Goal: Information Seeking & Learning: Learn about a topic

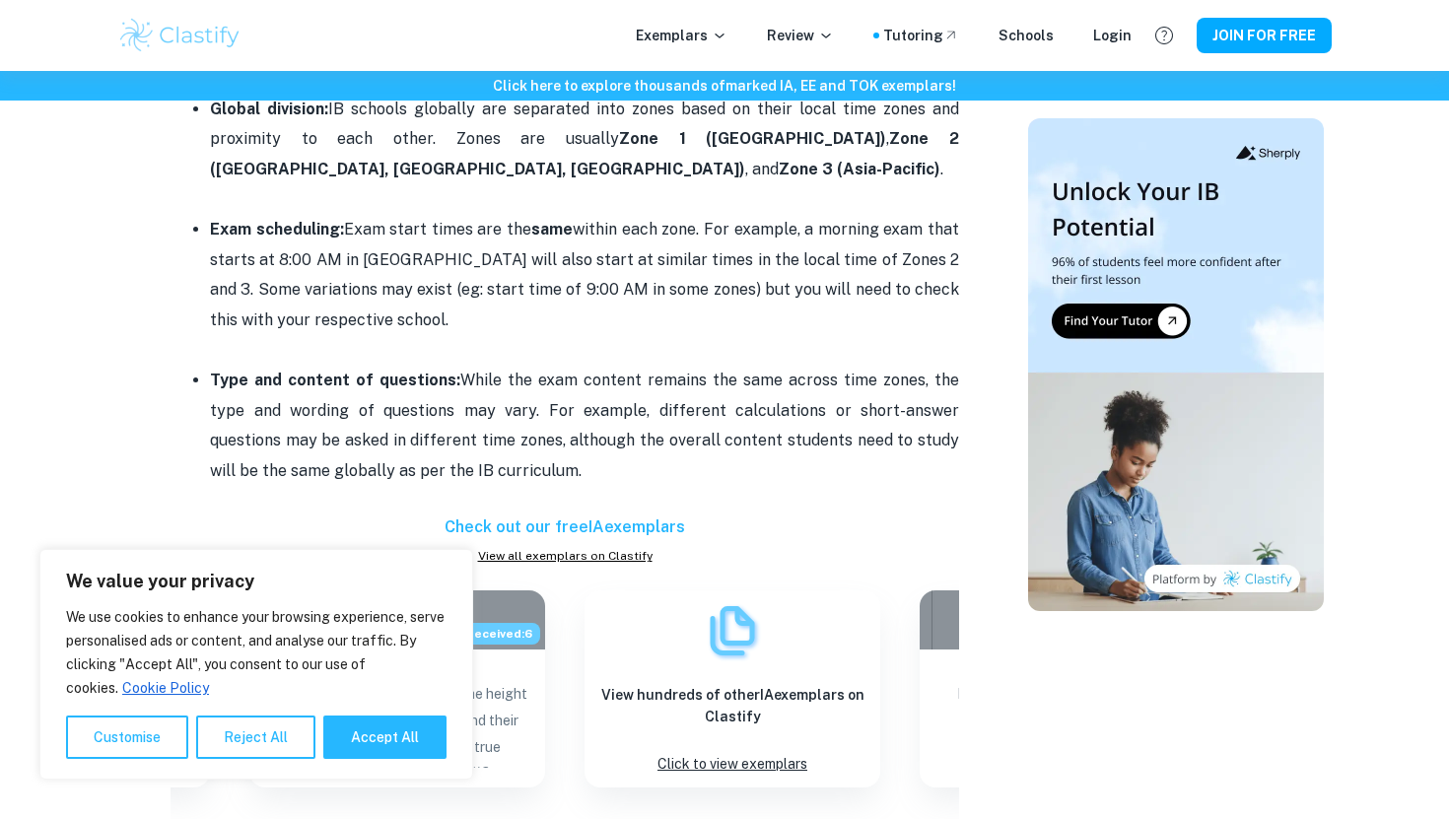
scroll to position [1436, 0]
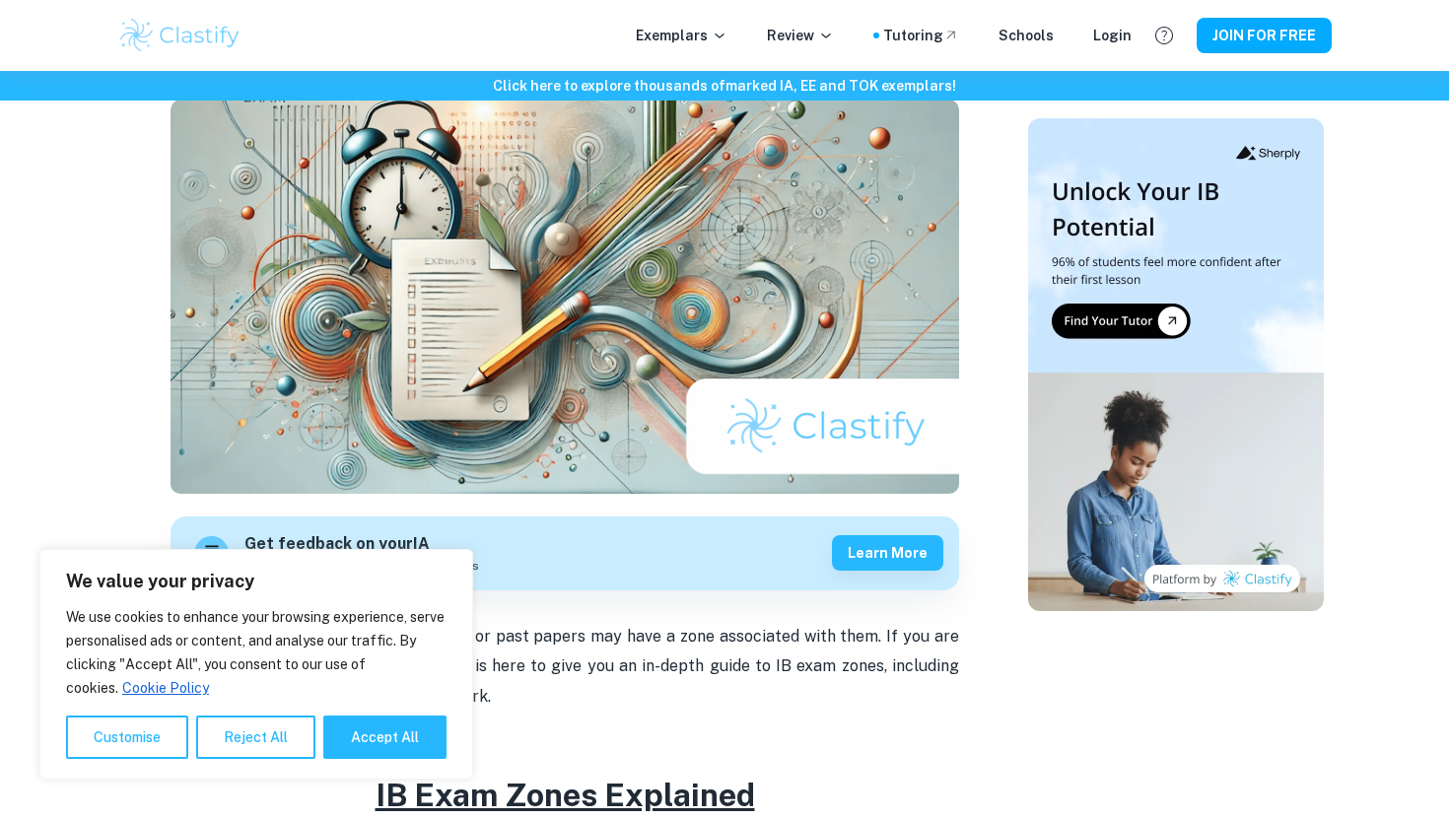
scroll to position [184, 0]
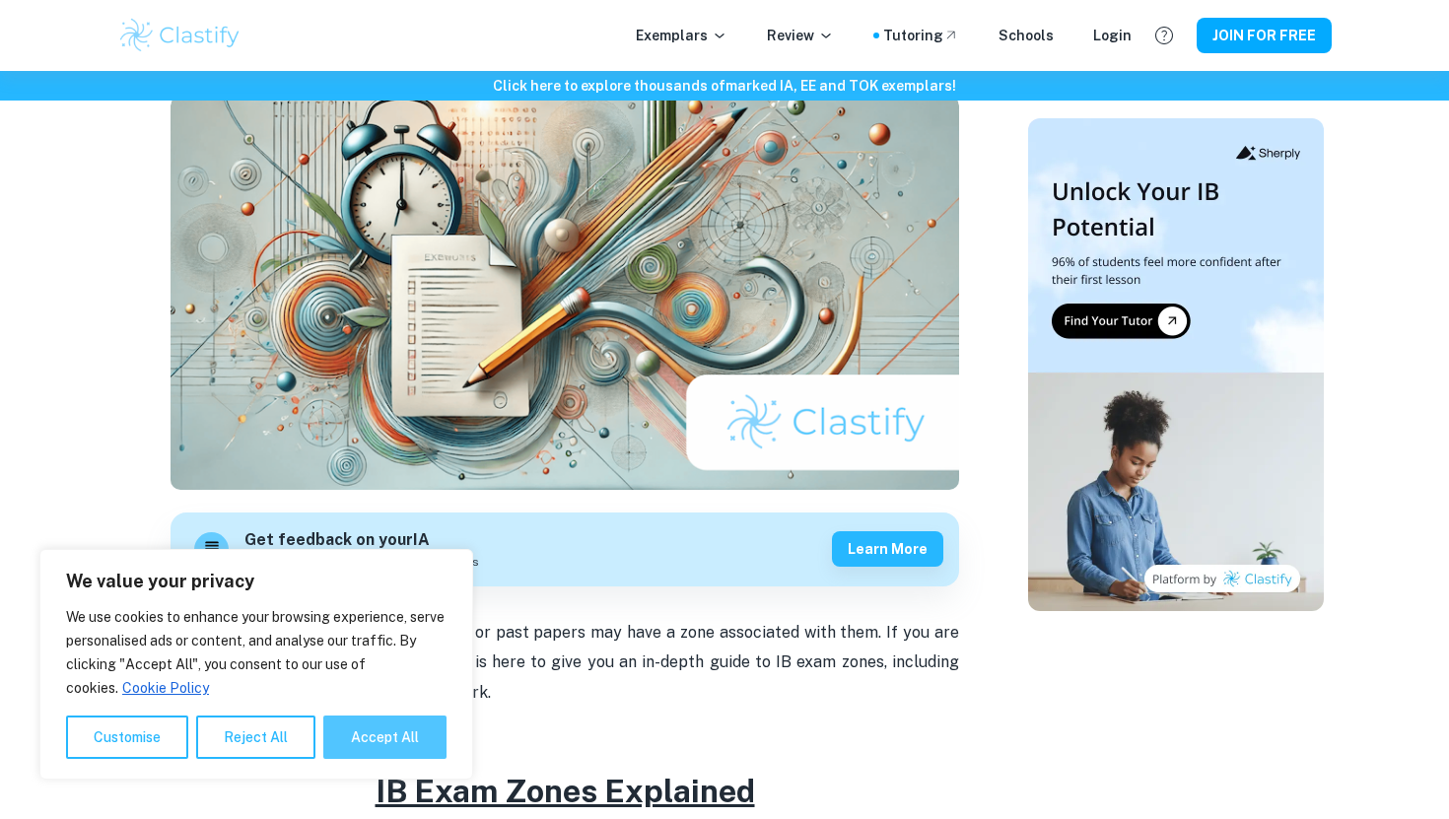
click at [380, 727] on button "Accept All" at bounding box center [384, 737] width 123 height 43
checkbox input "true"
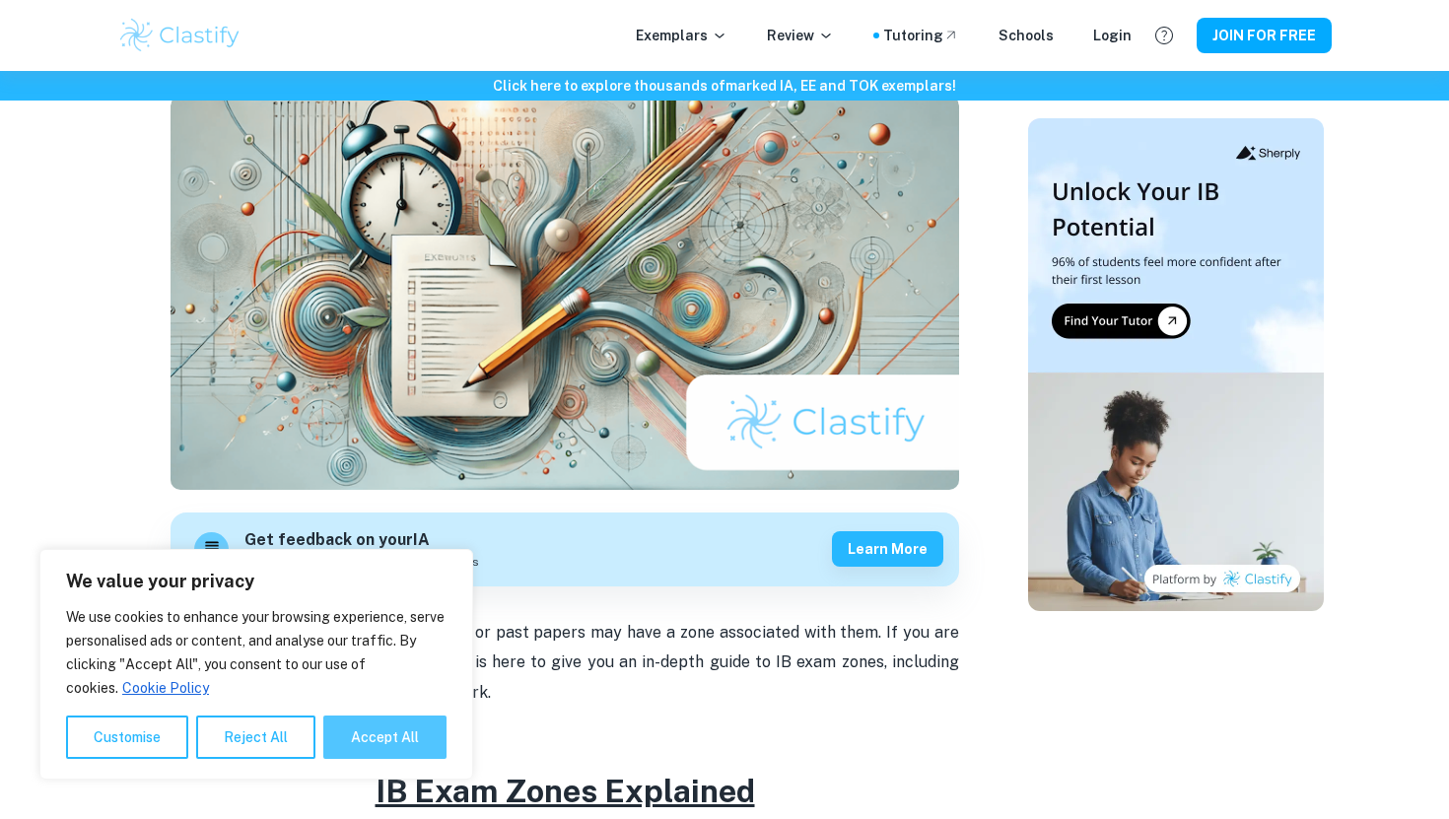
checkbox input "true"
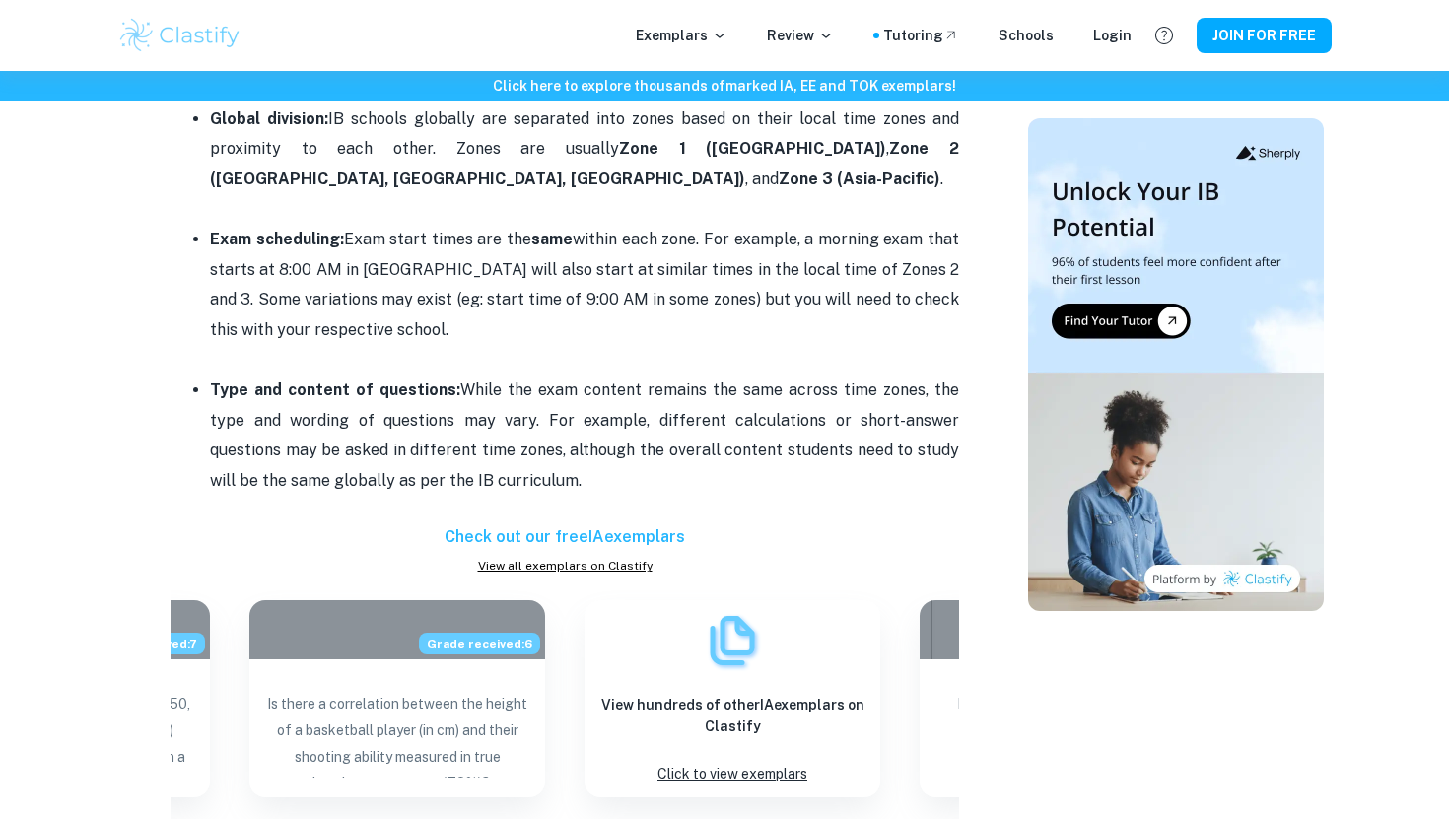
scroll to position [1437, 0]
